Goal: Go to known website: Access a specific website the user already knows

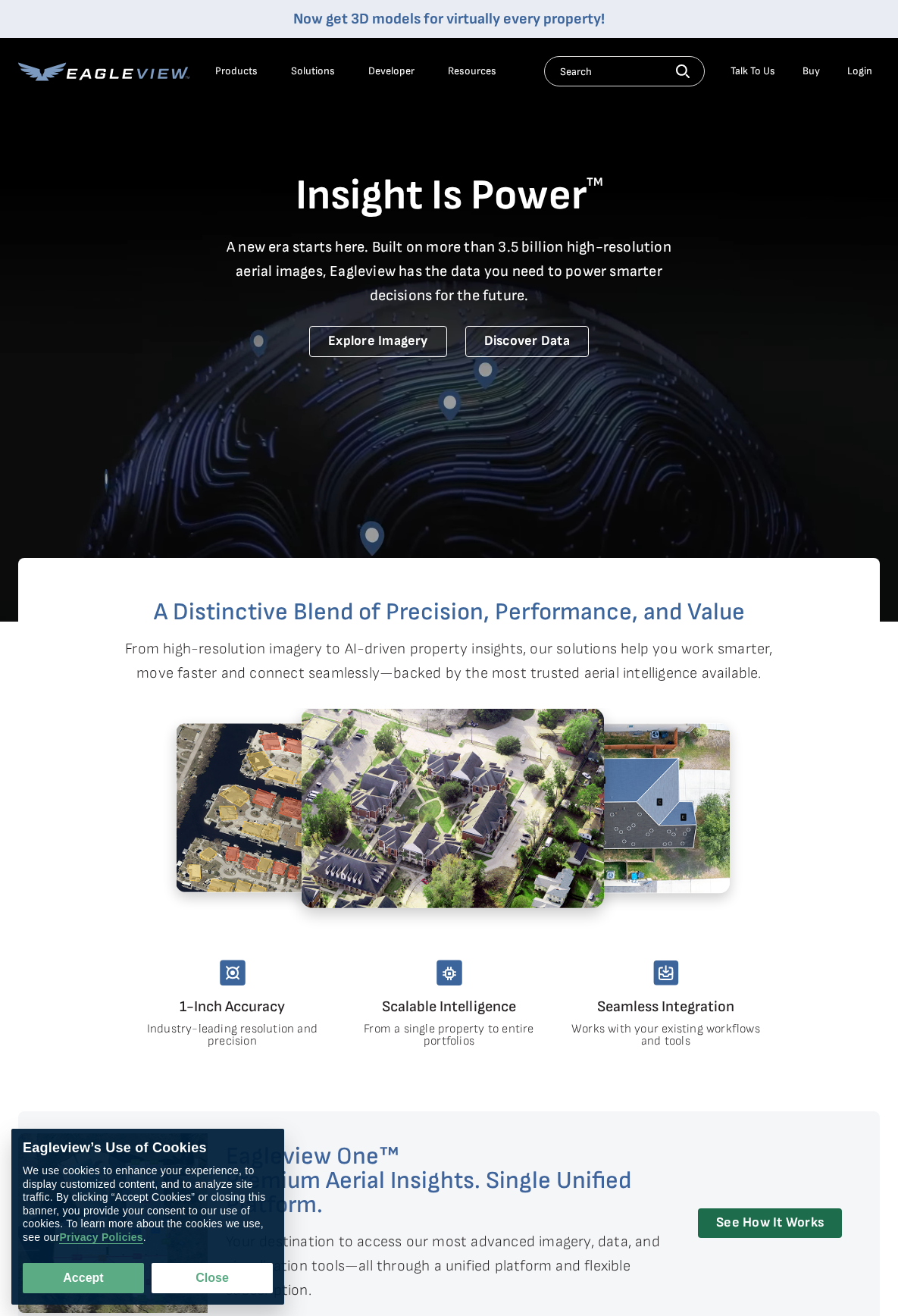
click at [846, 69] on li "Login" at bounding box center [859, 70] width 40 height 22
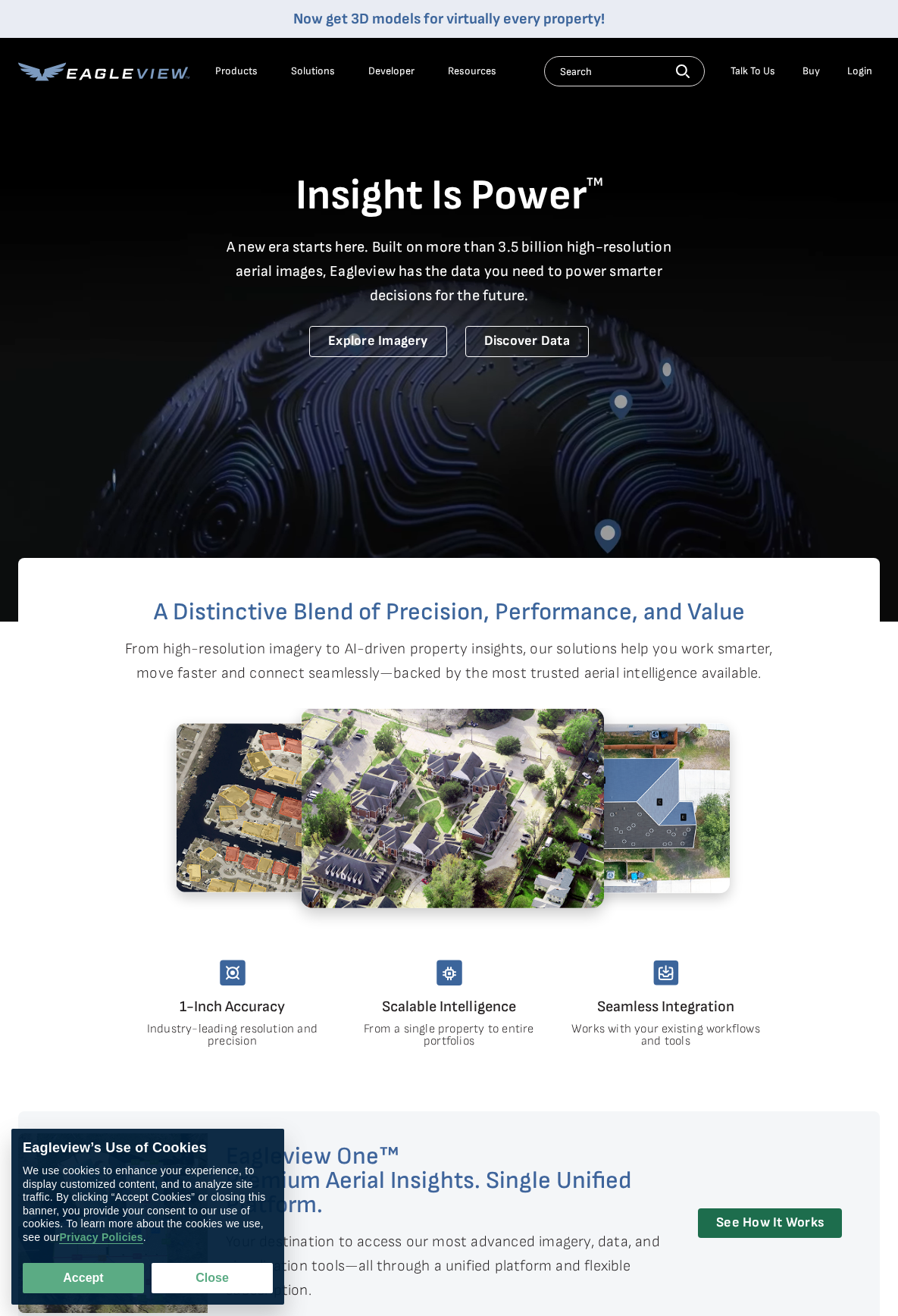
click at [862, 74] on div "Login" at bounding box center [860, 71] width 25 height 14
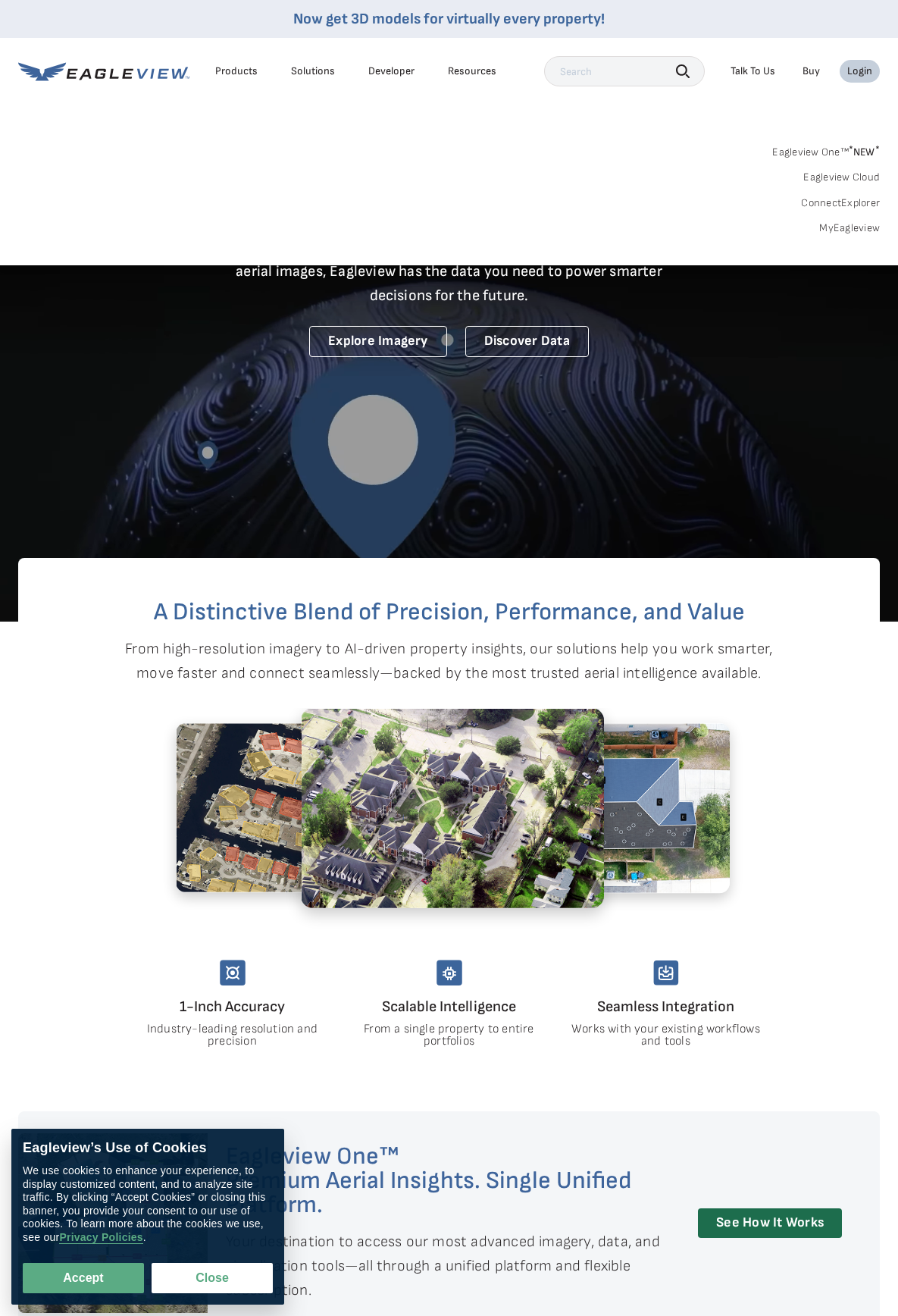
click at [861, 69] on div "Login" at bounding box center [860, 71] width 25 height 14
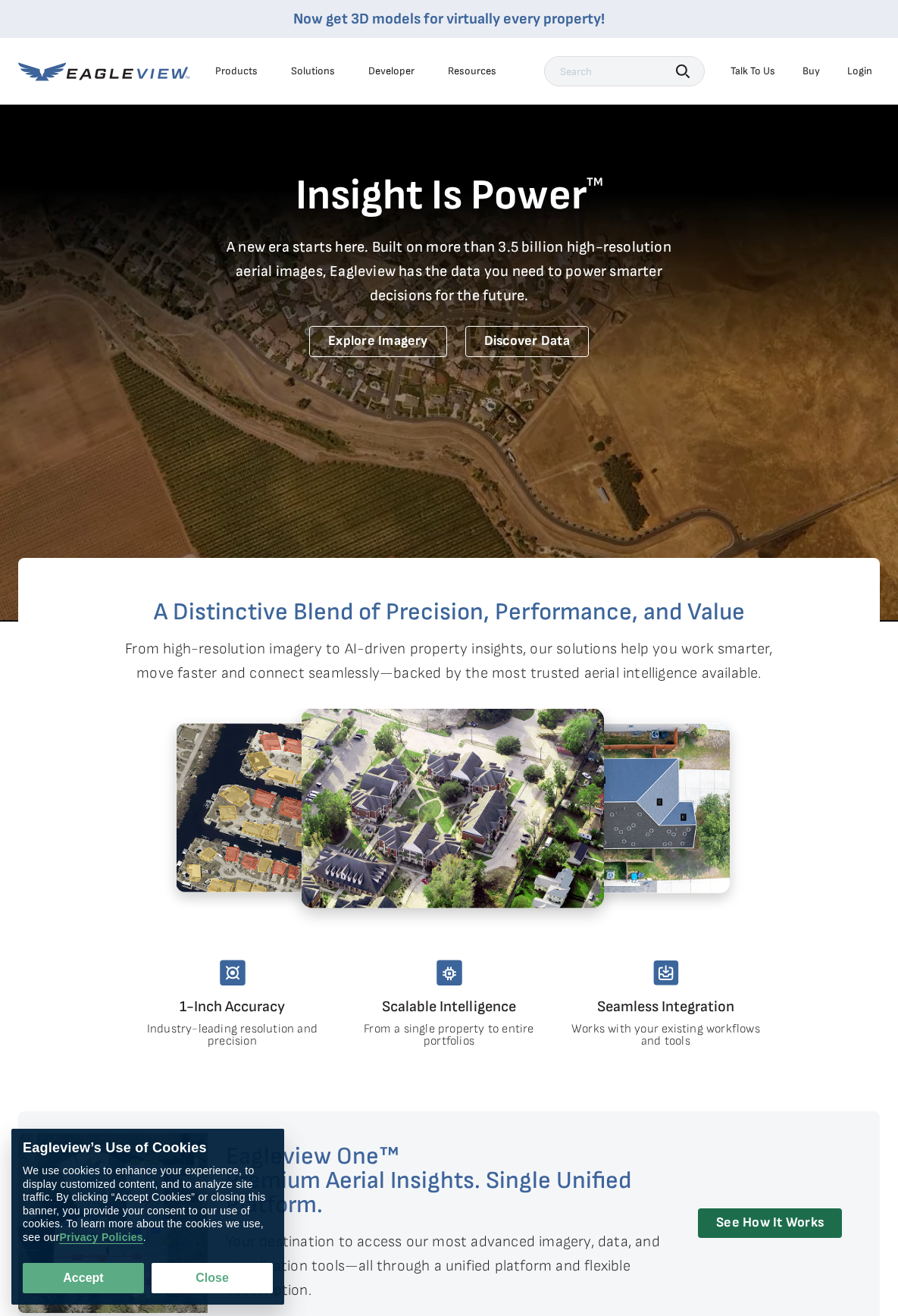
click at [861, 69] on div "Login" at bounding box center [860, 71] width 25 height 14
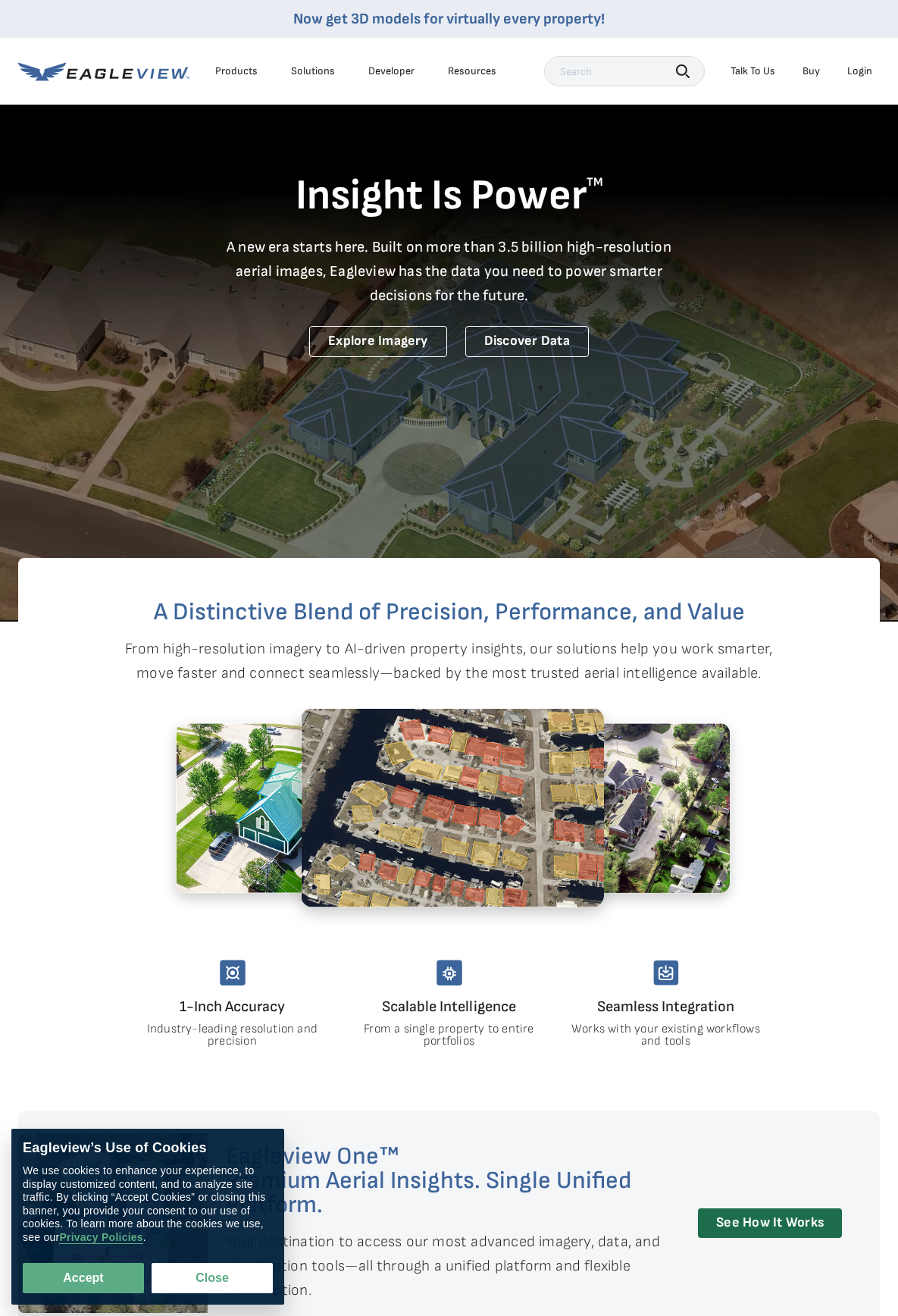
click at [852, 69] on div "Login" at bounding box center [860, 71] width 25 height 14
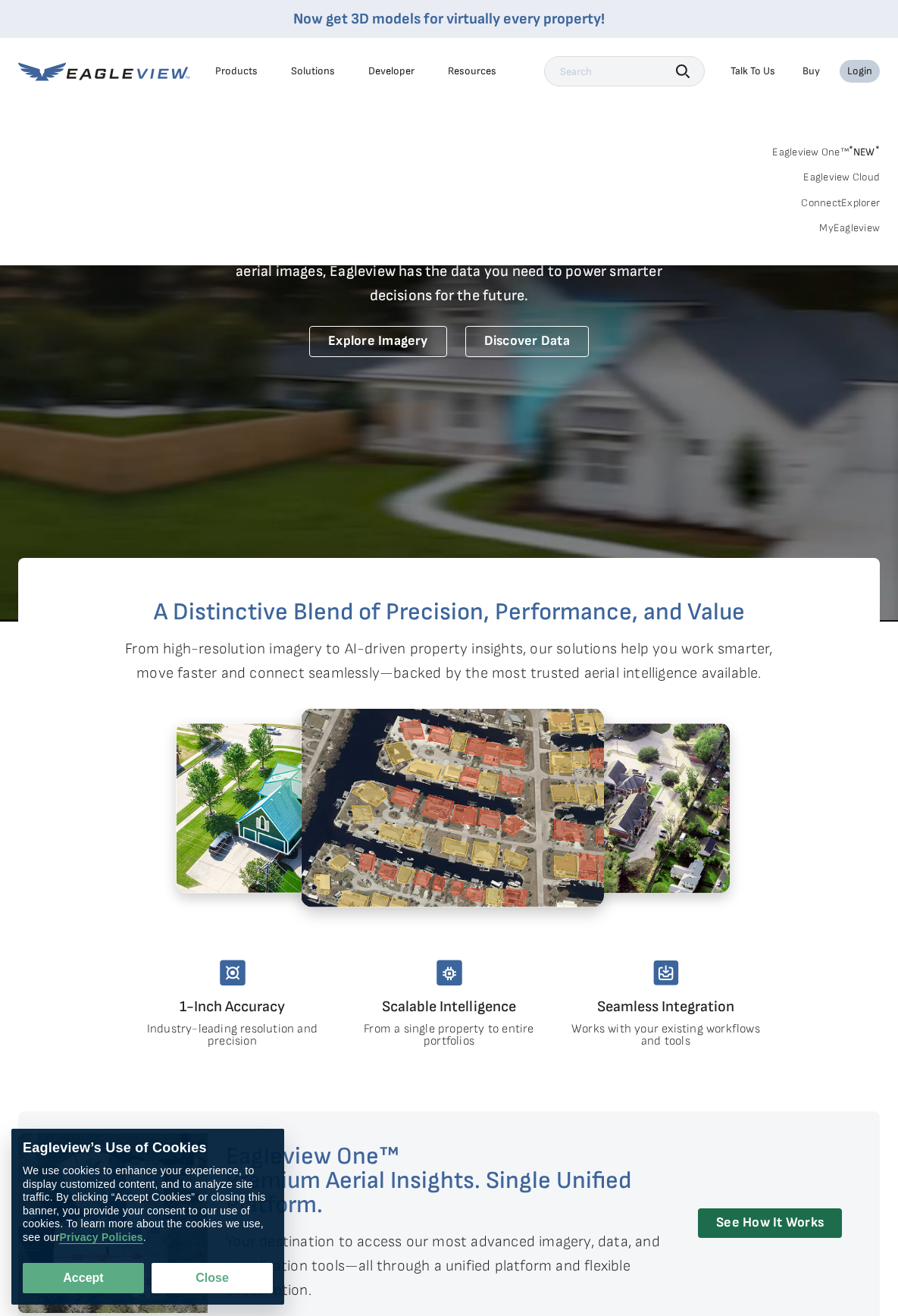
click at [859, 232] on link "MyEagleview" at bounding box center [849, 228] width 61 height 14
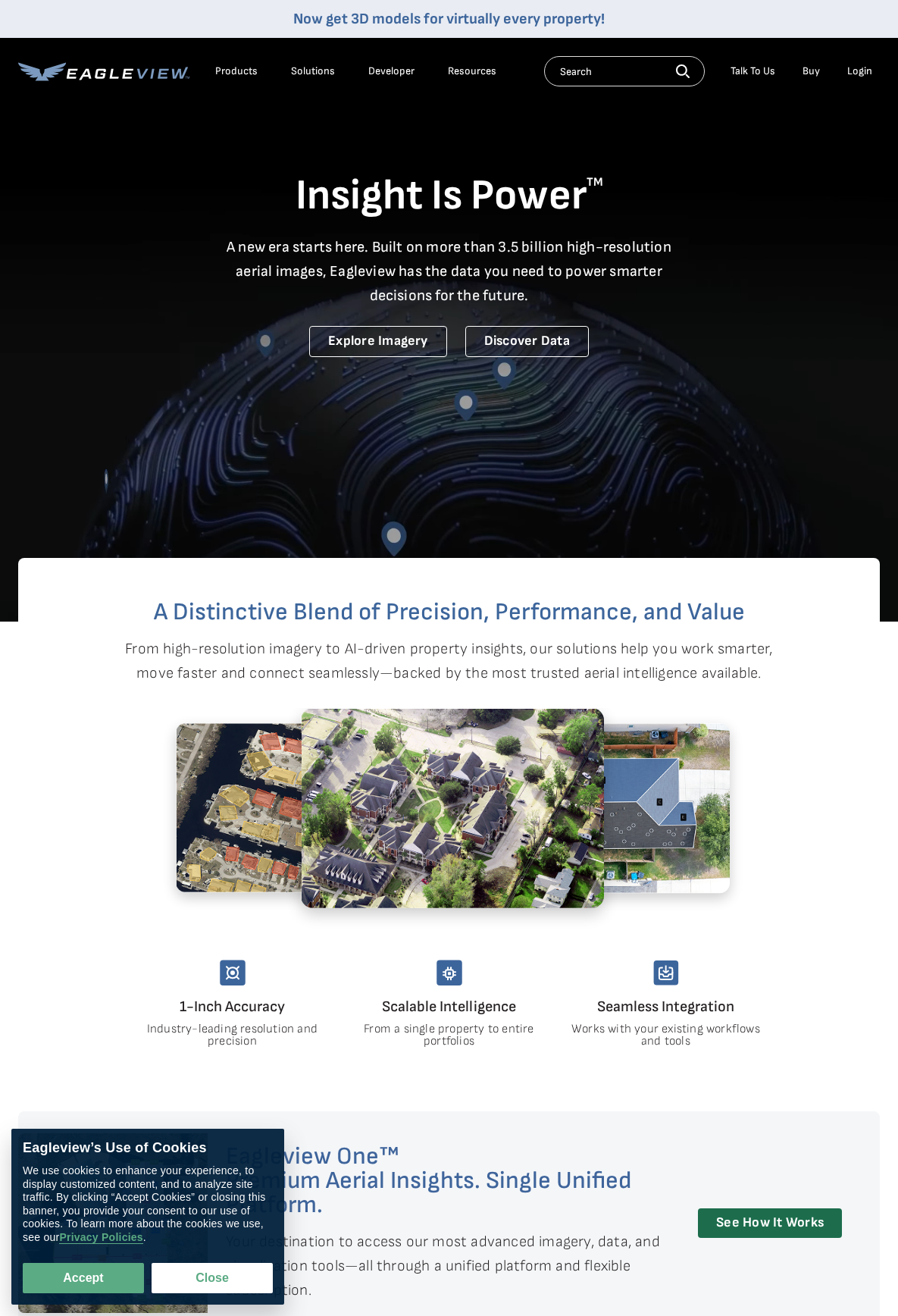
click at [863, 79] on li "Login" at bounding box center [859, 70] width 40 height 22
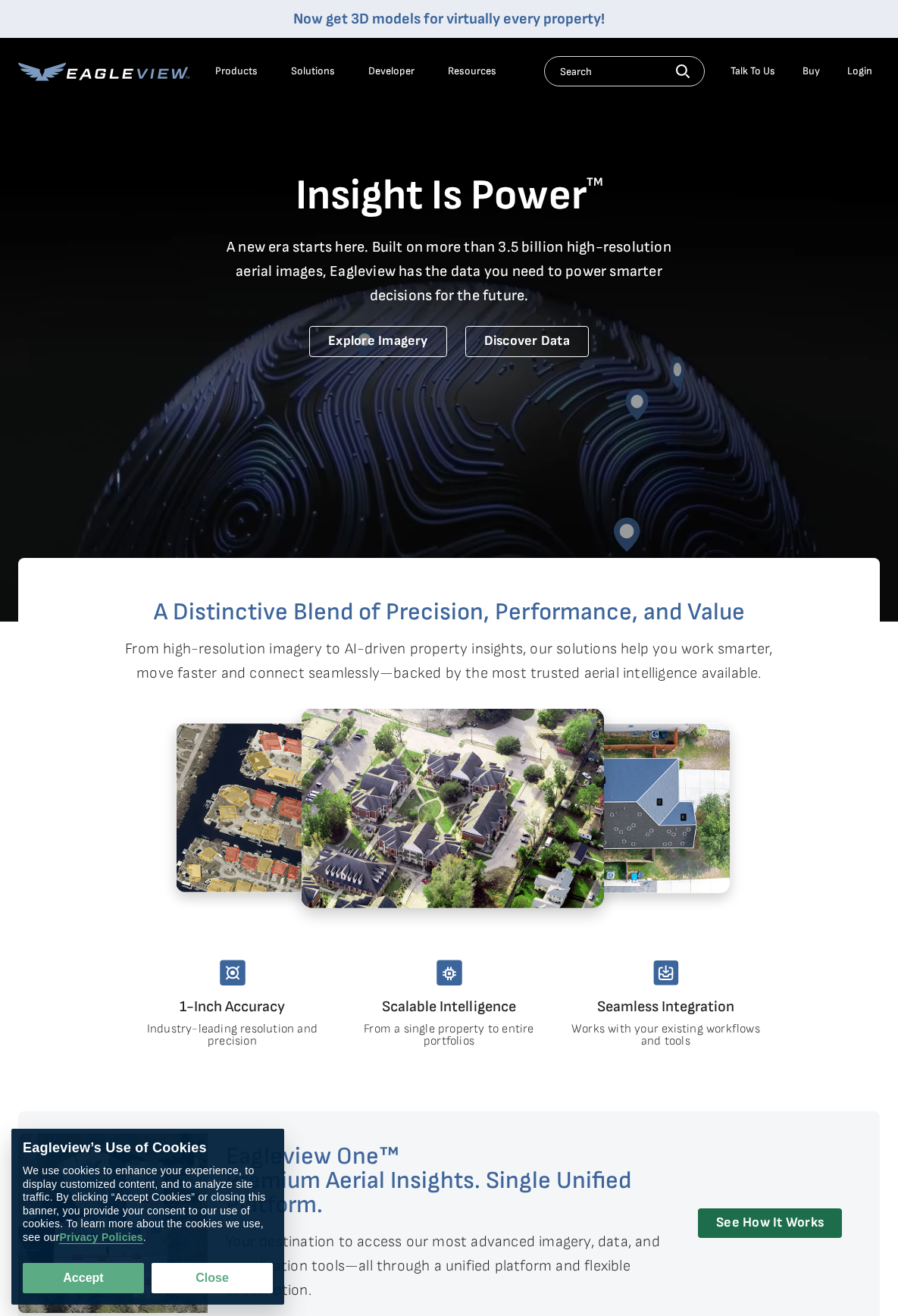
click at [862, 67] on div "Login" at bounding box center [860, 71] width 25 height 14
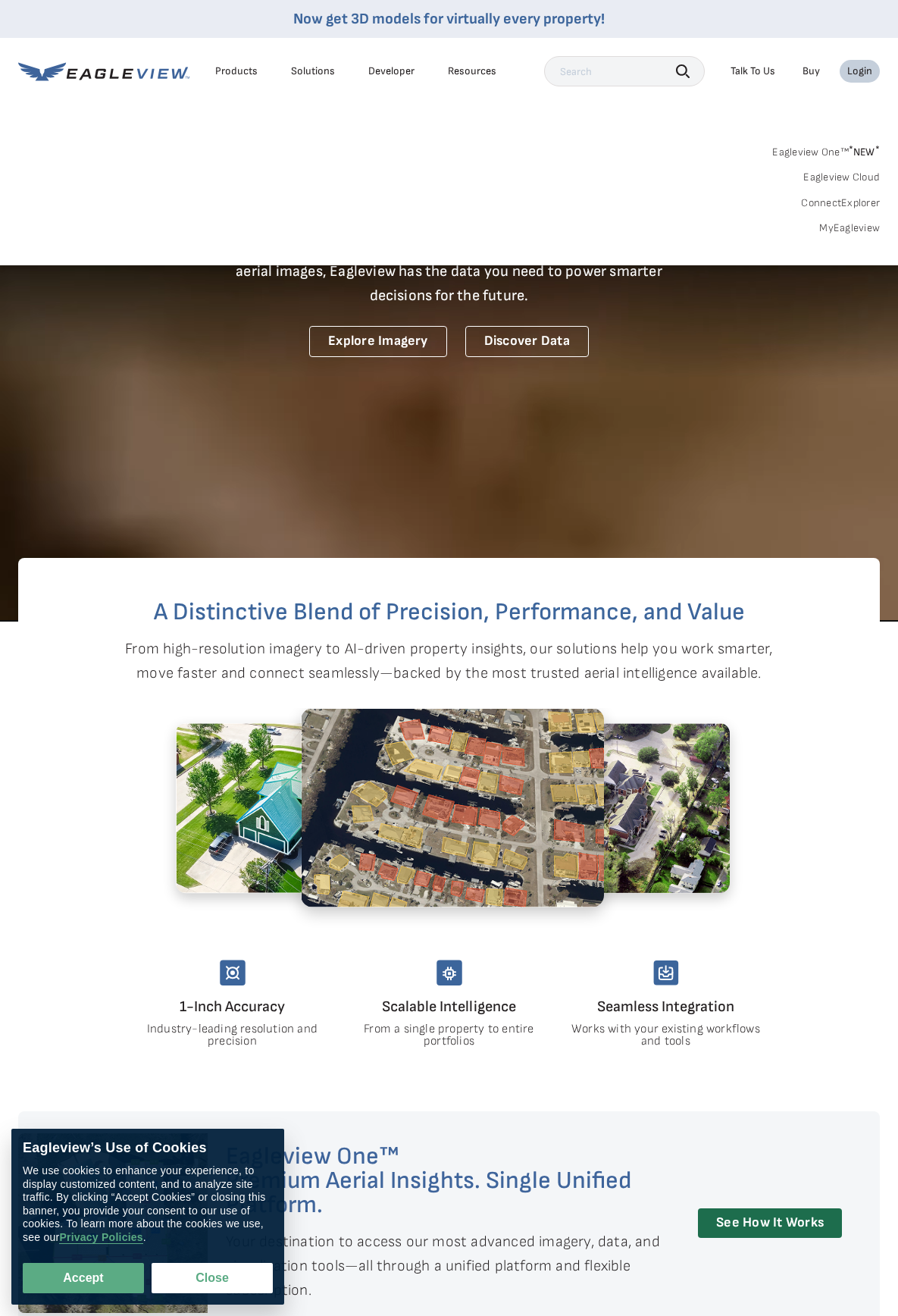
click at [818, 205] on link "ConnectExplorer" at bounding box center [840, 203] width 79 height 14
